Goal: Transaction & Acquisition: Book appointment/travel/reservation

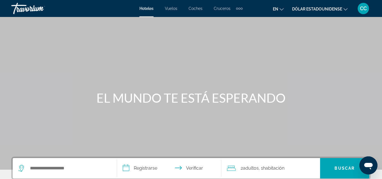
click at [173, 7] on font "Vuelos" at bounding box center [171, 8] width 12 height 5
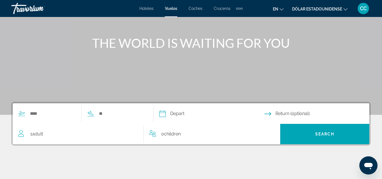
scroll to position [85, 0]
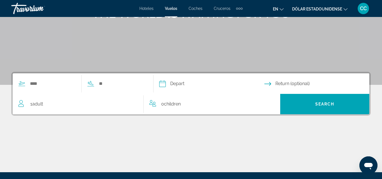
click at [280, 9] on icon "Cambiar idioma" at bounding box center [281, 9] width 4 height 4
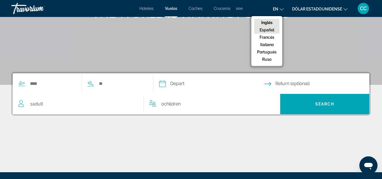
click at [272, 29] on font "Español" at bounding box center [266, 30] width 15 height 5
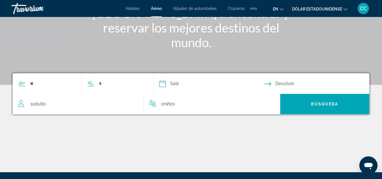
click at [282, 8] on icon "Cambiar idioma" at bounding box center [281, 9] width 4 height 4
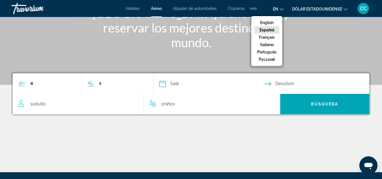
click at [271, 30] on button "Español" at bounding box center [266, 29] width 25 height 7
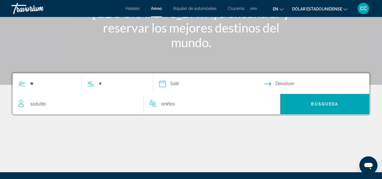
click at [345, 8] on icon "Cambiar moneda" at bounding box center [345, 9] width 4 height 4
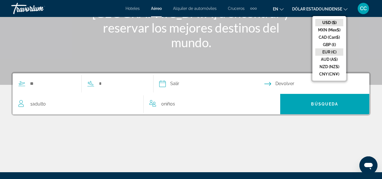
click at [333, 52] on button "EUR (€)" at bounding box center [329, 51] width 28 height 7
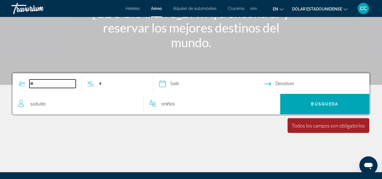
click at [57, 82] on input "Search widget" at bounding box center [52, 83] width 46 height 8
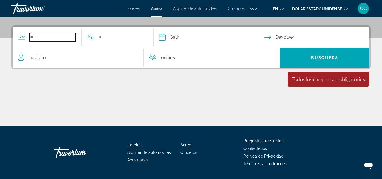
scroll to position [138, 0]
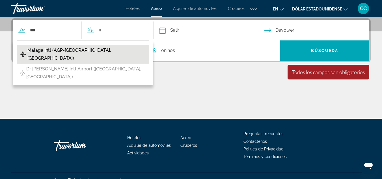
drag, startPoint x: 64, startPoint y: 48, endPoint x: 69, endPoint y: 48, distance: 5.4
click at [69, 48] on span "Malaga Intl (AGP-[GEOGRAPHIC_DATA], [GEOGRAPHIC_DATA])" at bounding box center [86, 54] width 119 height 16
type input "**********"
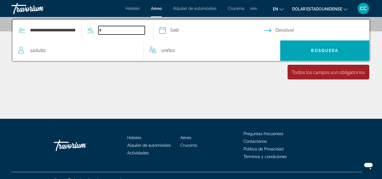
click at [117, 28] on input "Search widget" at bounding box center [121, 30] width 46 height 8
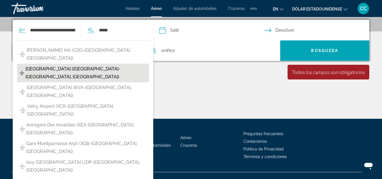
click at [83, 65] on span "[GEOGRAPHIC_DATA] ([GEOGRAPHIC_DATA]-[GEOGRAPHIC_DATA], [GEOGRAPHIC_DATA])" at bounding box center [85, 73] width 121 height 16
type input "**********"
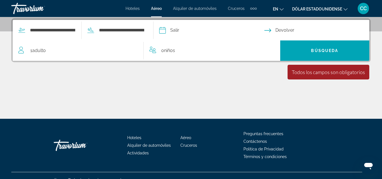
click at [198, 30] on input "Depart date" at bounding box center [211, 31] width 107 height 22
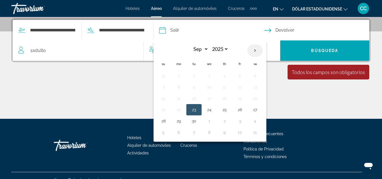
click at [262, 52] on th "Next month" at bounding box center [254, 50] width 15 height 12
select select "*"
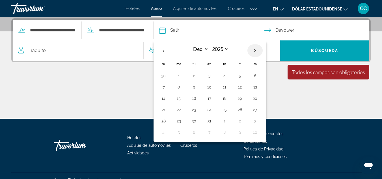
select select "****"
click at [168, 87] on button "4" at bounding box center [163, 87] width 9 height 8
type input "**********"
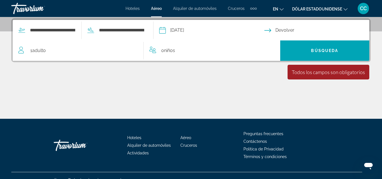
click at [291, 31] on input "Return date" at bounding box center [317, 31] width 107 height 22
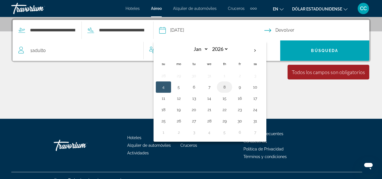
click at [229, 86] on button "8" at bounding box center [224, 87] width 9 height 8
type input "**********"
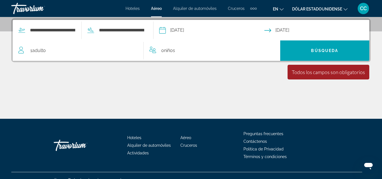
click at [38, 50] on span "Adulto" at bounding box center [39, 50] width 14 height 5
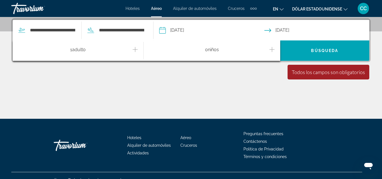
click at [134, 49] on icon "Increment adults" at bounding box center [134, 49] width 5 height 7
click at [257, 84] on div "Contenido principal" at bounding box center [190, 97] width 359 height 42
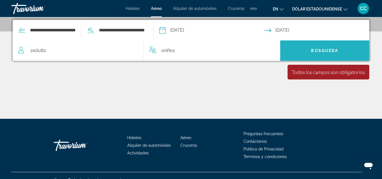
click at [312, 51] on span "Búsqueda" at bounding box center [324, 50] width 27 height 5
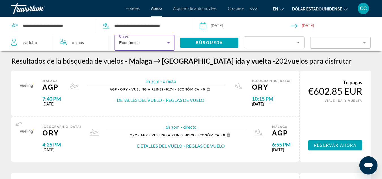
click at [167, 43] on icon "Search widget" at bounding box center [168, 42] width 7 height 7
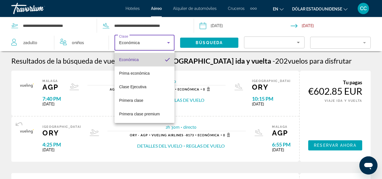
click at [157, 57] on mat-option "Económica" at bounding box center [144, 60] width 60 height 14
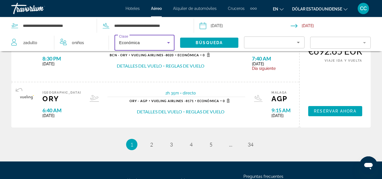
scroll to position [565, 0]
